Goal: Transaction & Acquisition: Purchase product/service

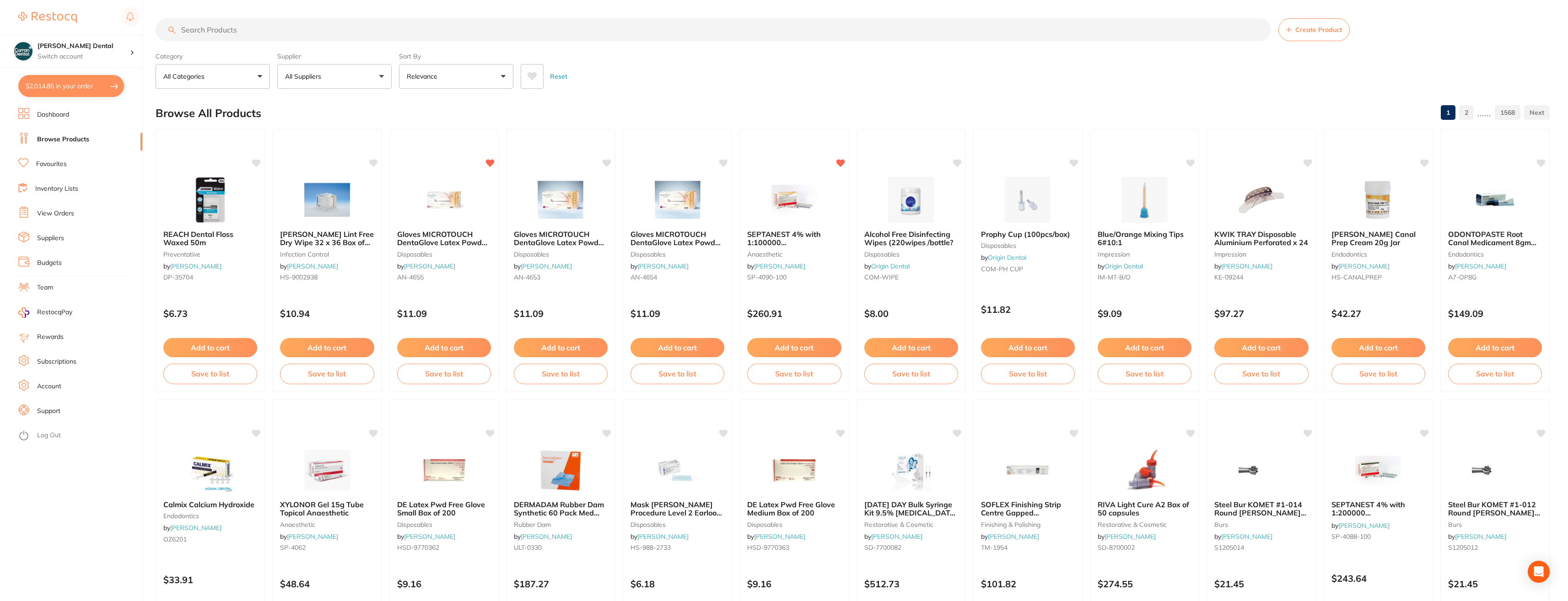
click at [387, 76] on button "All Suppliers" at bounding box center [335, 76] width 114 height 25
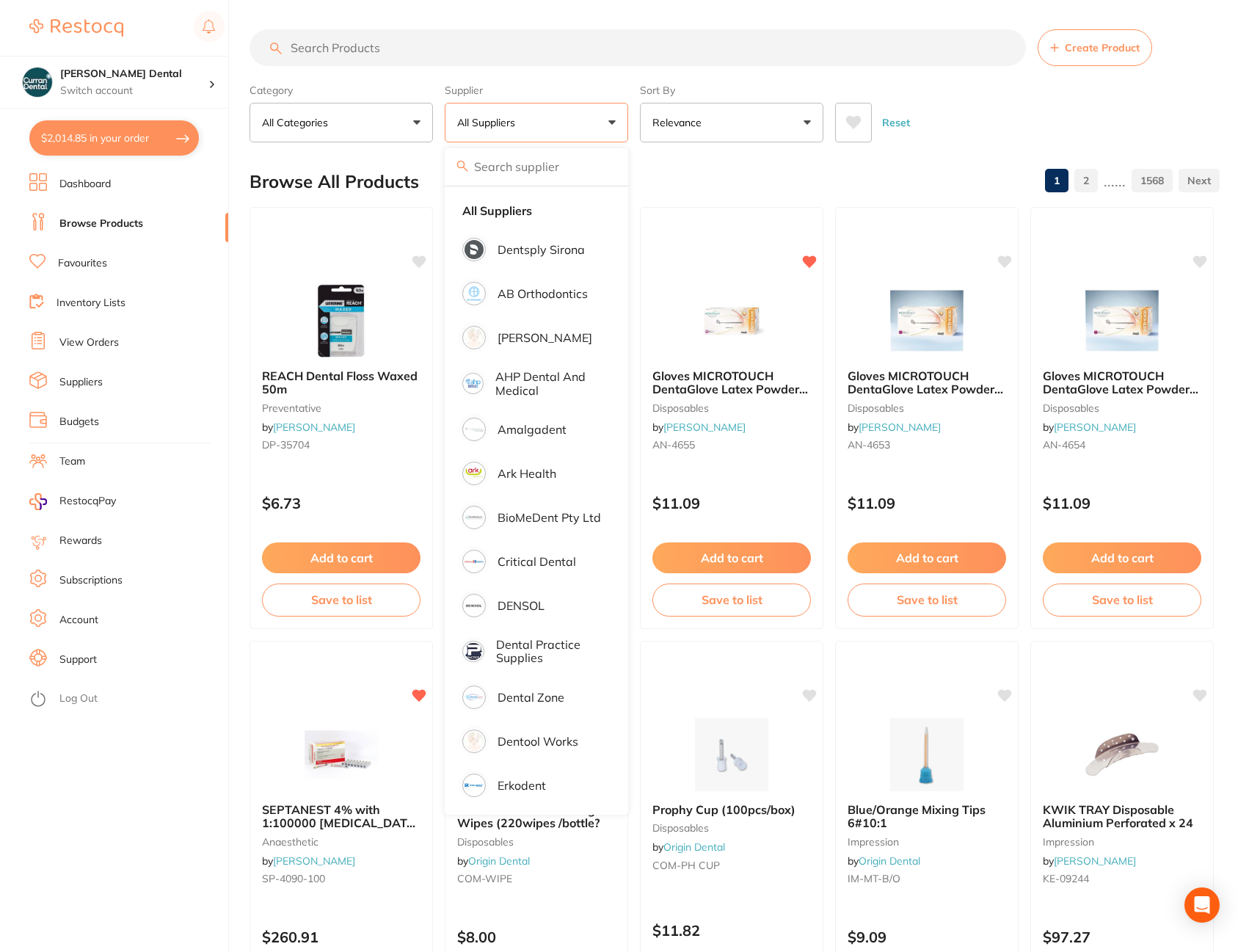
click at [312, 50] on input "search" at bounding box center [638, 48] width 776 height 37
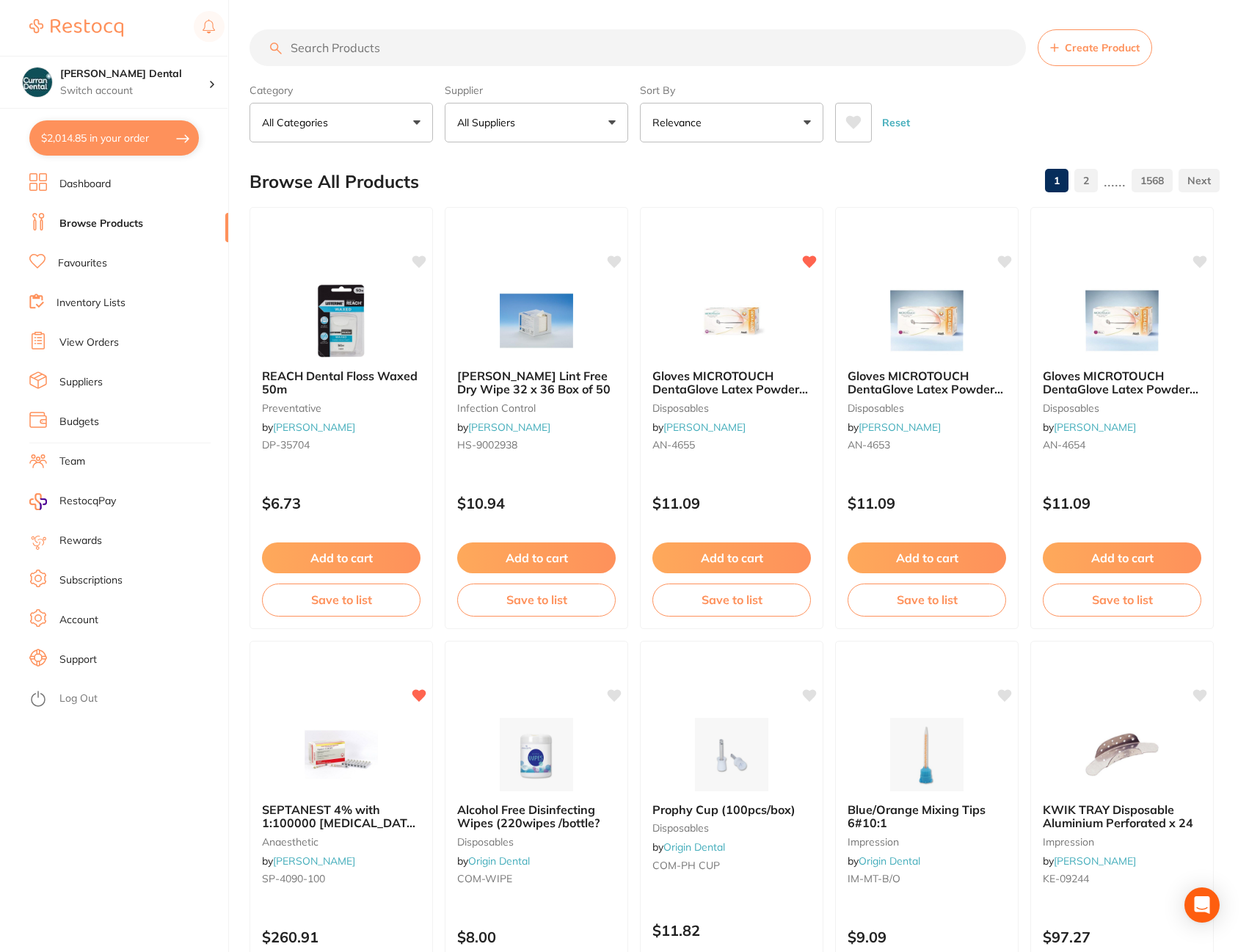
click at [613, 120] on button "All Suppliers" at bounding box center [537, 122] width 184 height 40
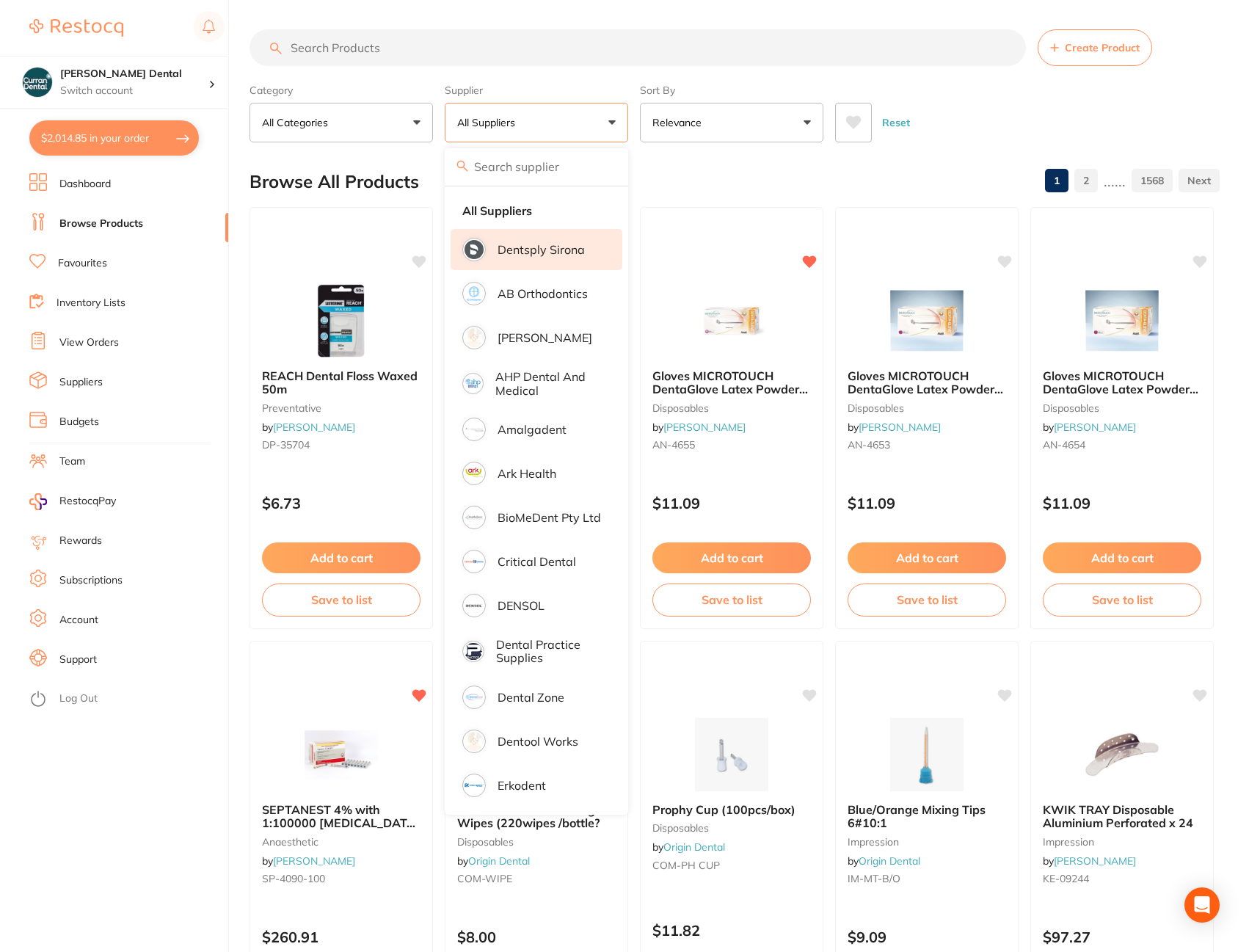
click at [525, 253] on p "Dentsply Sirona" at bounding box center [541, 250] width 87 height 14
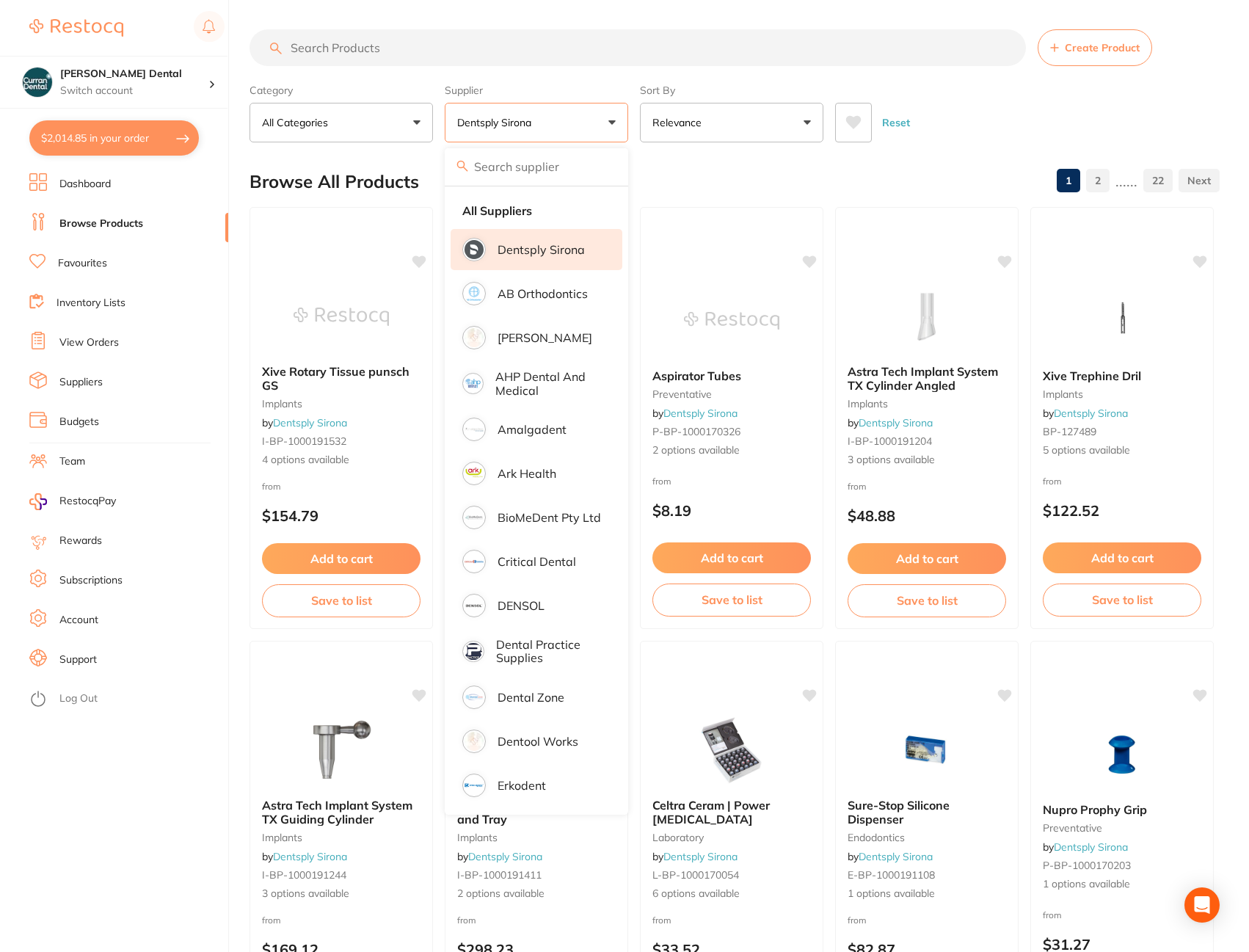
click at [460, 59] on input "search" at bounding box center [638, 48] width 776 height 37
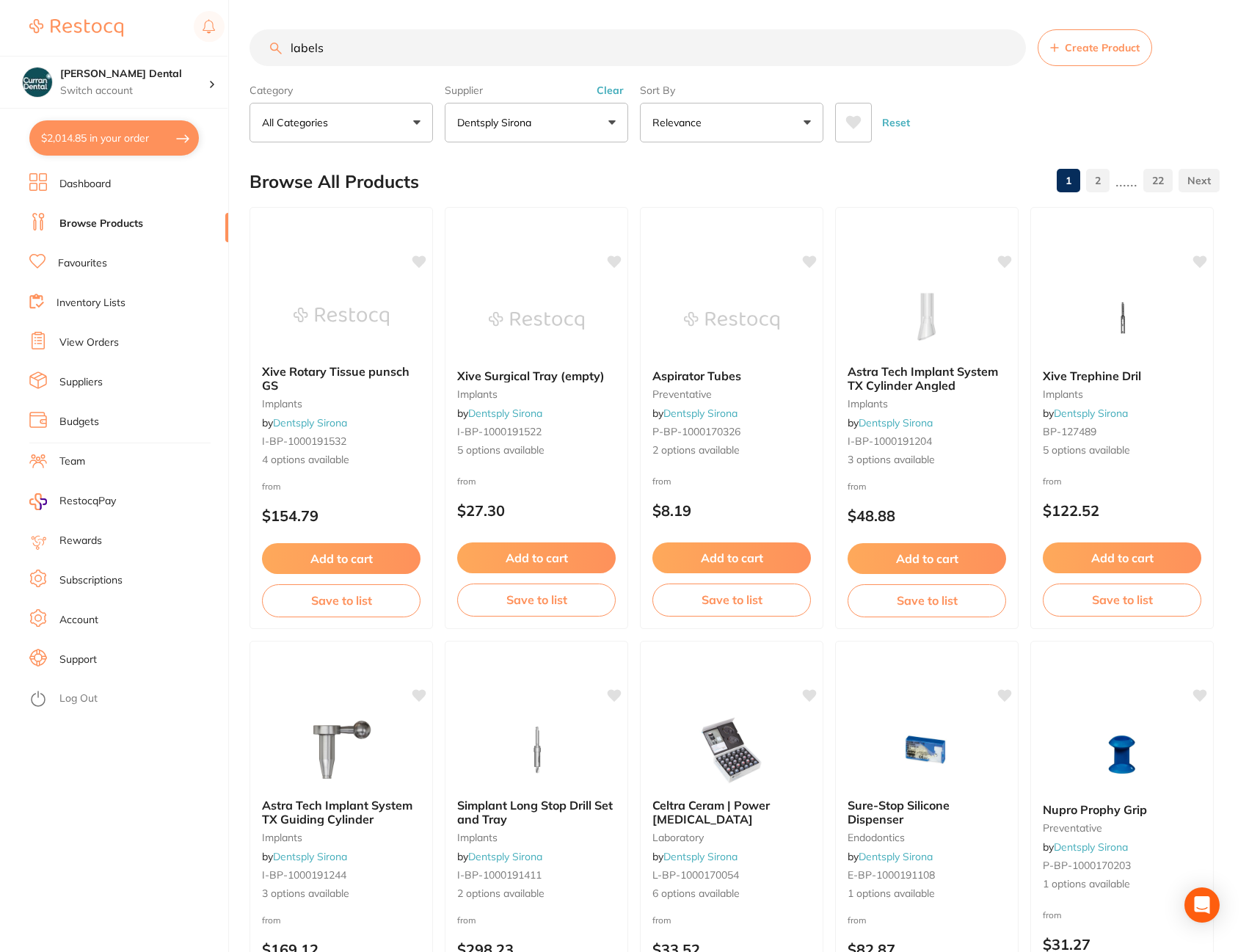
type input "labels"
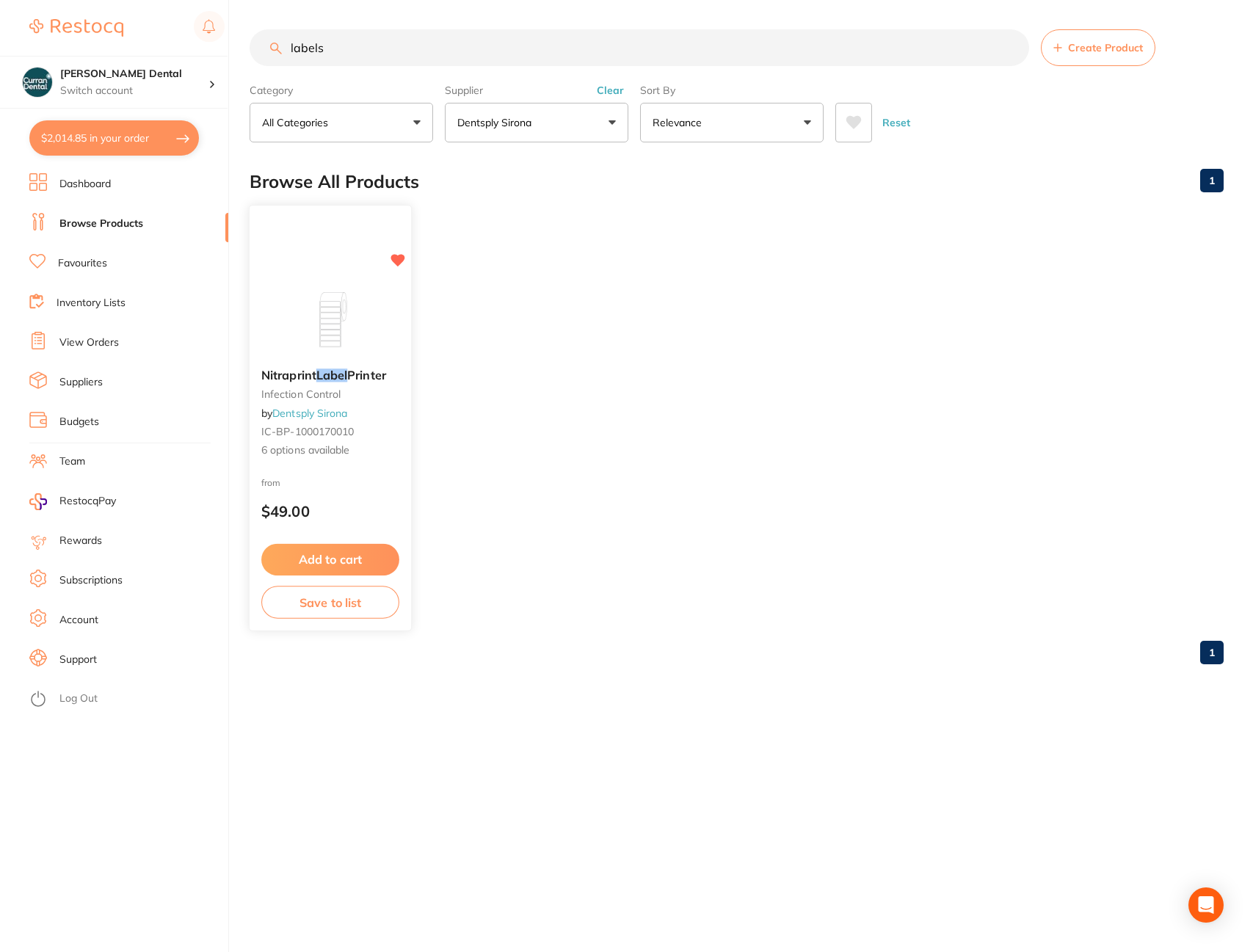
click at [354, 367] on div "Nitraprint Label Printer infection control by Dentsply Sirona IC-BP-1000170010 …" at bounding box center [330, 413] width 161 height 113
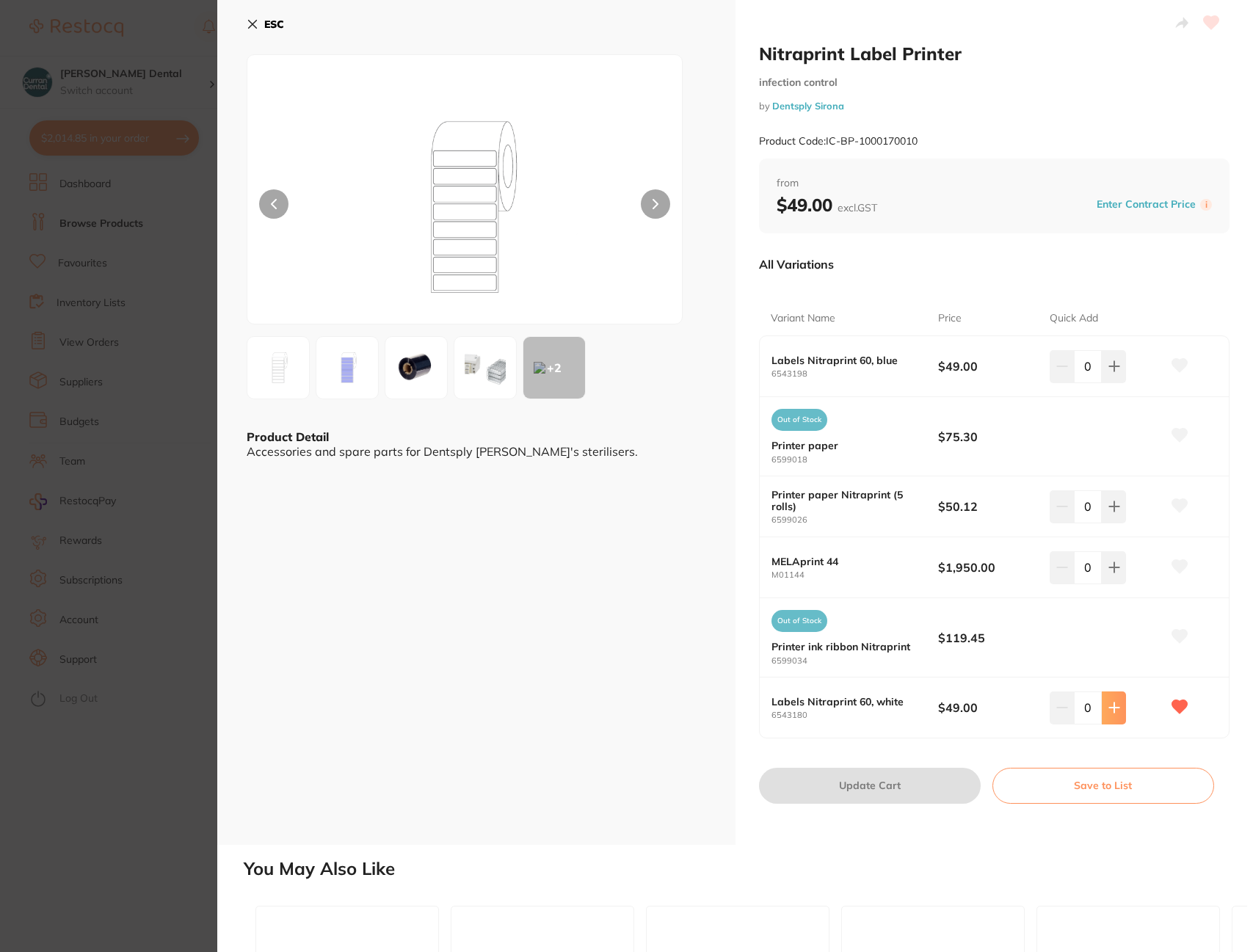
click at [1116, 712] on icon at bounding box center [1114, 708] width 12 height 12
type input "1"
click at [877, 787] on button "Update Cart" at bounding box center [869, 785] width 222 height 35
checkbox input "false"
